Goal: Find specific page/section: Find specific page/section

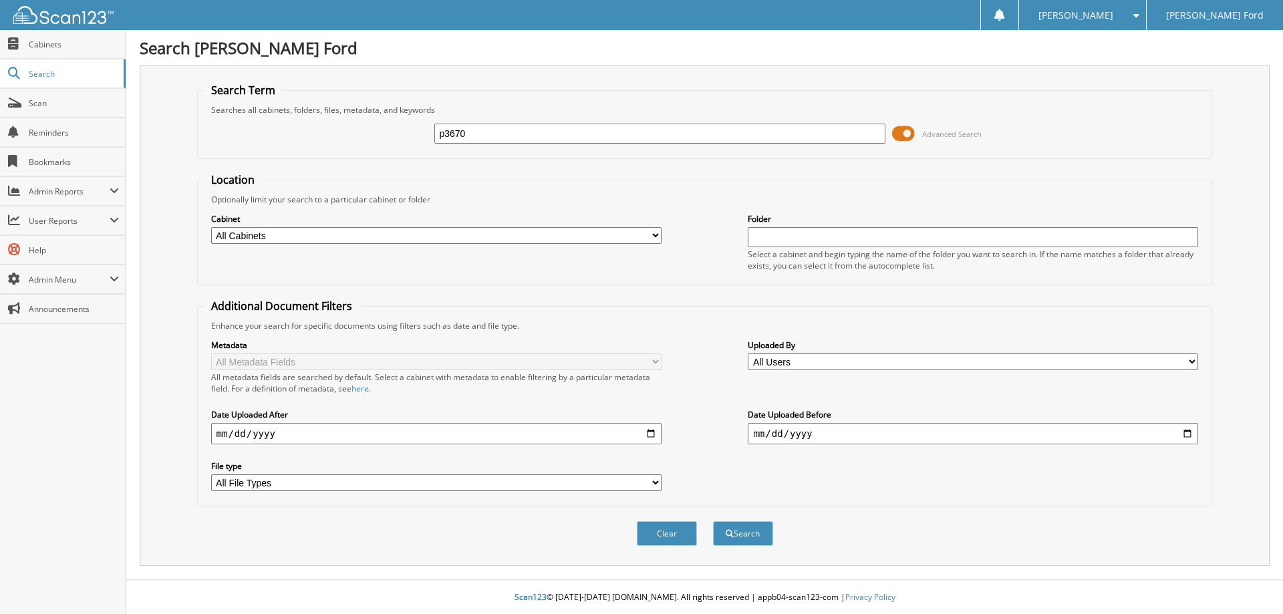
type input "p3670"
click at [211, 227] on select "All Cabinets ACCOUNTING ROs ACCOUNTS PAYABLE ACCOUNTS RECEIVABLE CAR DEALS HR P…" at bounding box center [436, 235] width 450 height 17
select select "17548"
click option "CAR DEALS" at bounding box center [0, 0] width 0 height 0
click at [737, 546] on button "Search" at bounding box center [743, 533] width 60 height 25
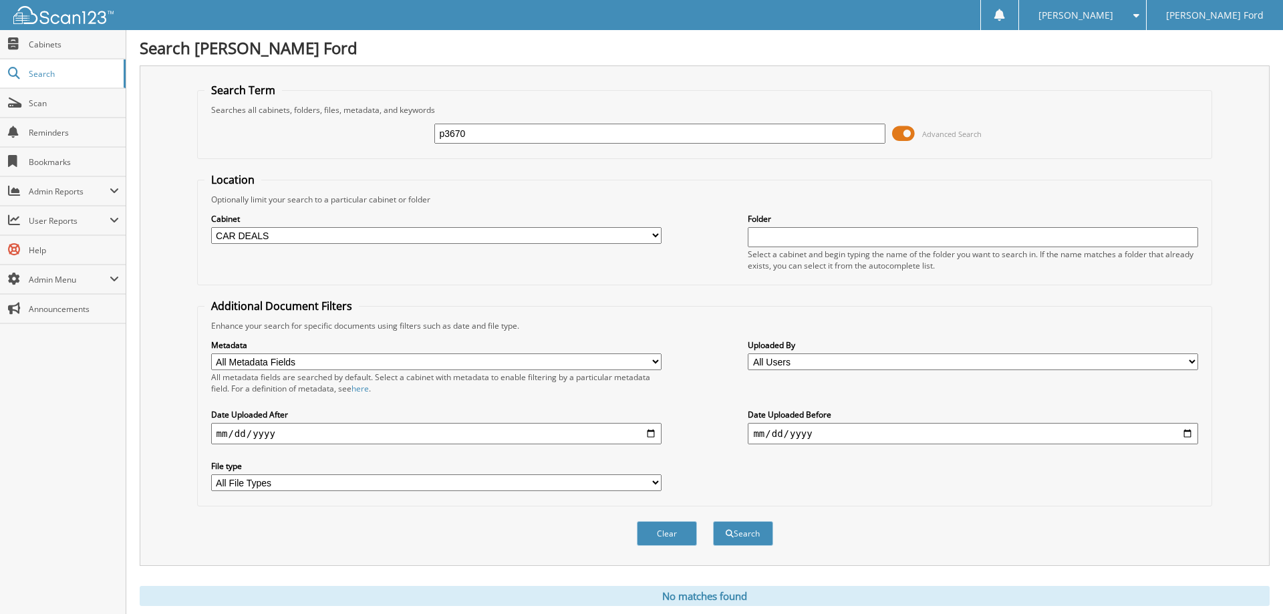
click at [904, 142] on span at bounding box center [903, 134] width 23 height 20
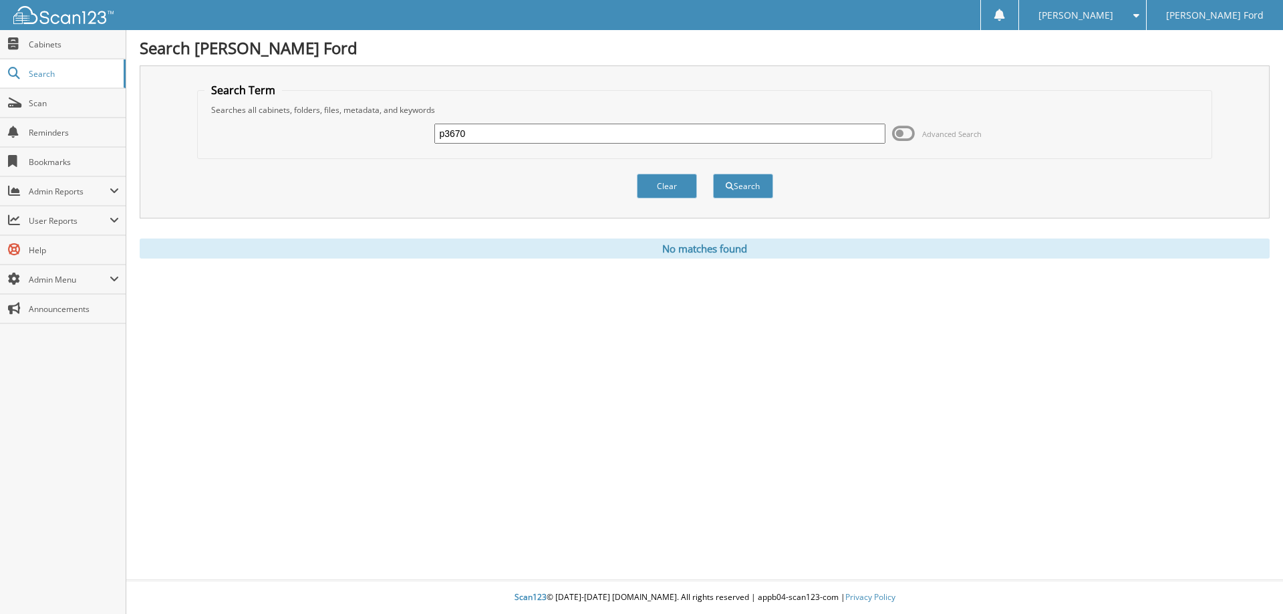
click at [904, 144] on span at bounding box center [903, 134] width 23 height 20
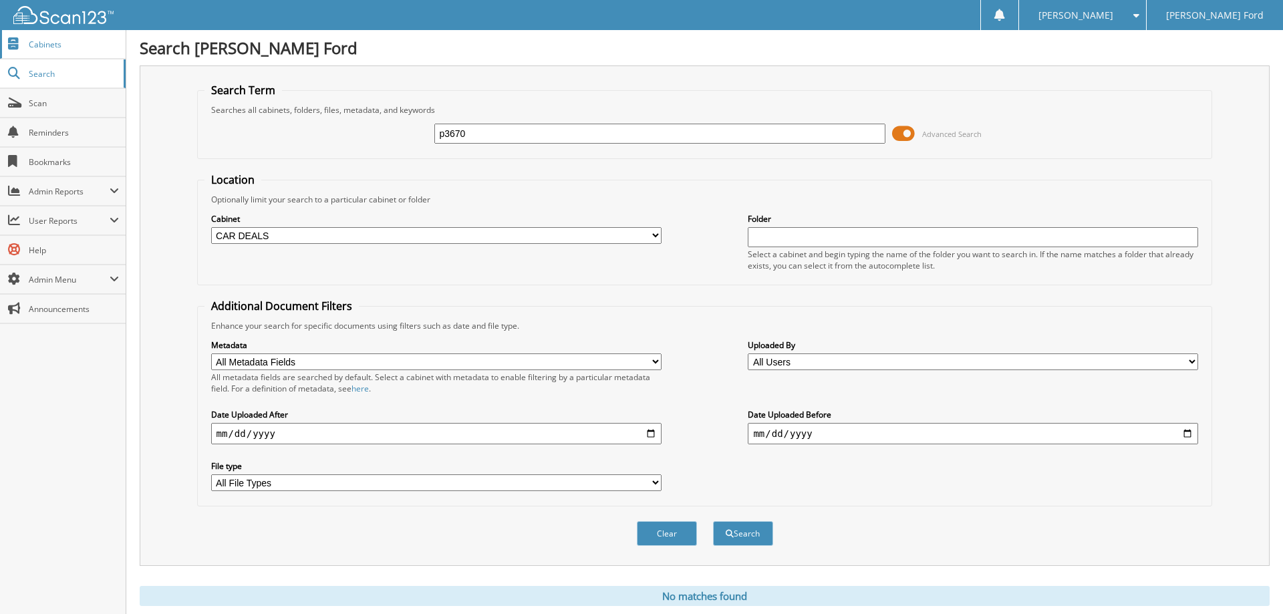
click at [59, 35] on link "Cabinets" at bounding box center [63, 44] width 126 height 29
